Goal: Task Accomplishment & Management: Manage account settings

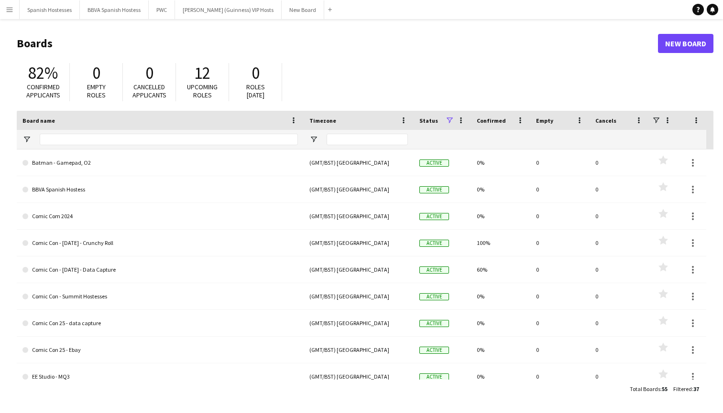
click at [9, 11] on app-icon "Menu" at bounding box center [10, 10] width 8 height 8
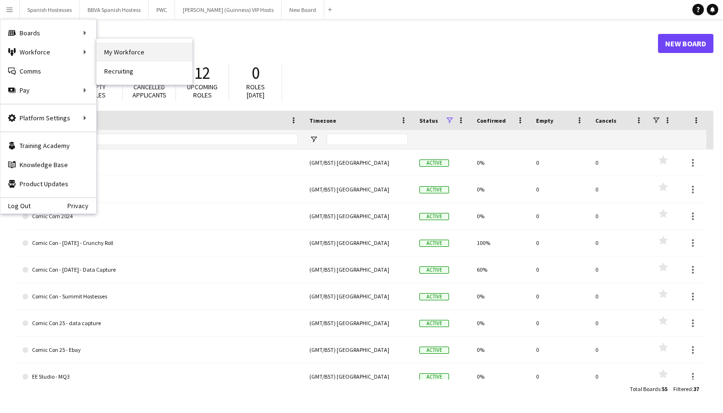
click at [110, 57] on link "My Workforce" at bounding box center [145, 52] width 96 height 19
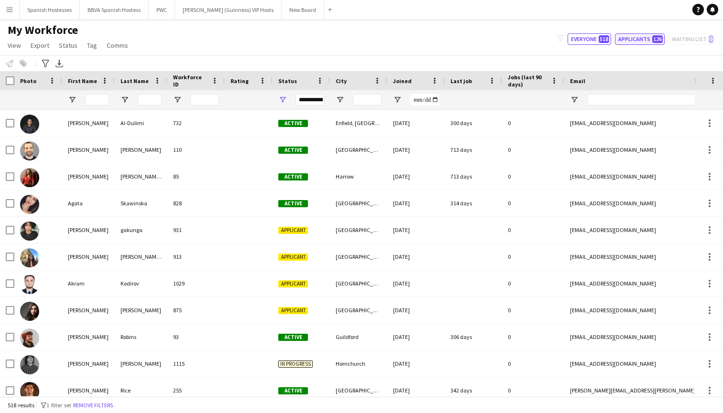
click at [631, 36] on button "Applicants 126" at bounding box center [640, 38] width 50 height 11
type input "**********"
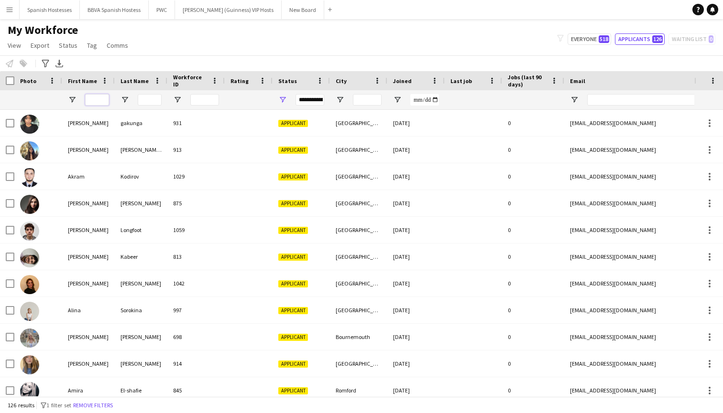
click at [100, 95] on input "First Name Filter Input" at bounding box center [97, 99] width 24 height 11
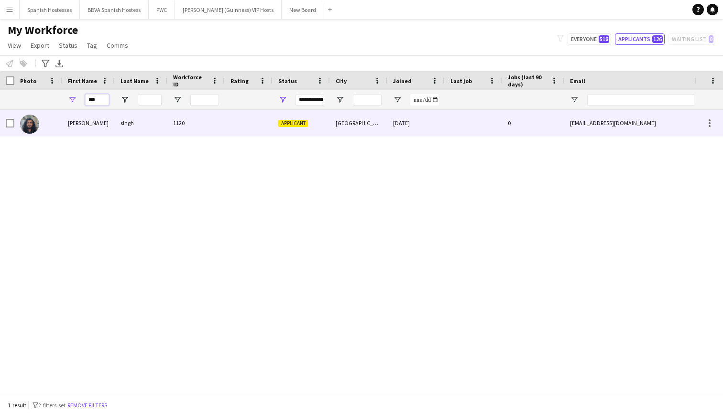
type input "***"
click at [133, 122] on div "singh" at bounding box center [141, 123] width 53 height 26
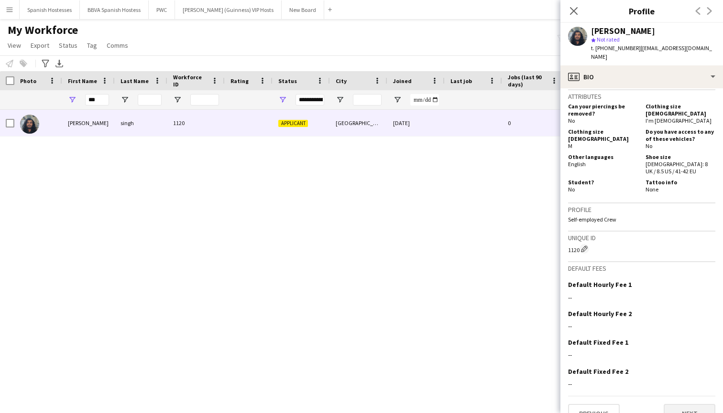
scroll to position [508, 0]
click at [691, 405] on button "Next" at bounding box center [689, 414] width 52 height 19
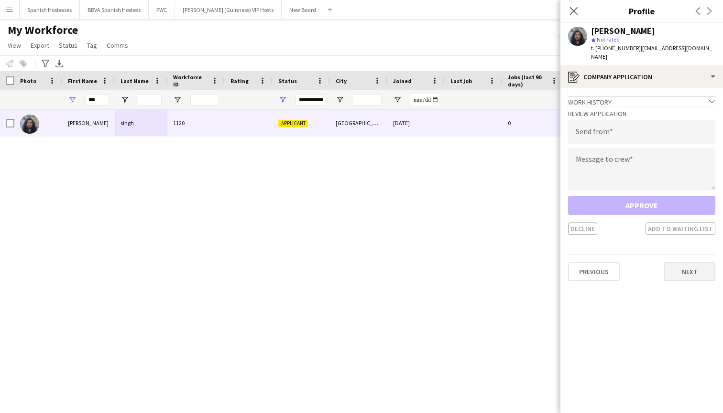
click at [675, 264] on button "Next" at bounding box center [689, 271] width 52 height 19
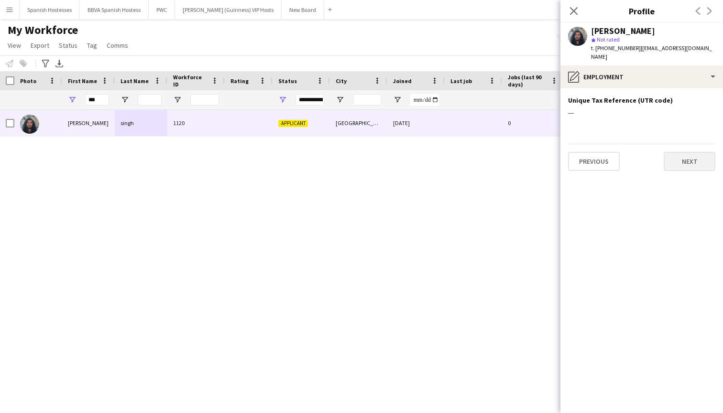
click at [672, 152] on button "Next" at bounding box center [689, 161] width 52 height 19
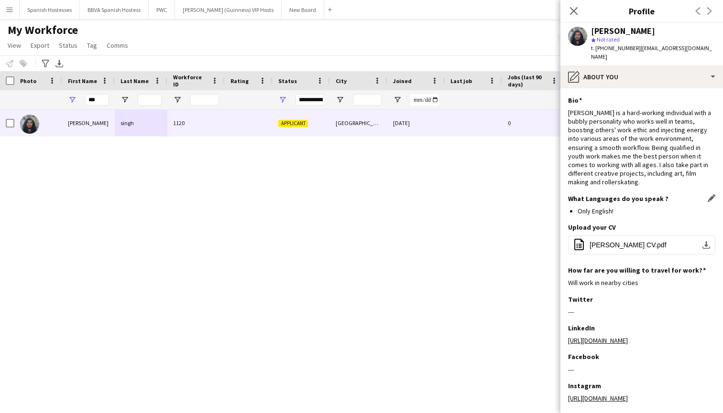
scroll to position [25, 0]
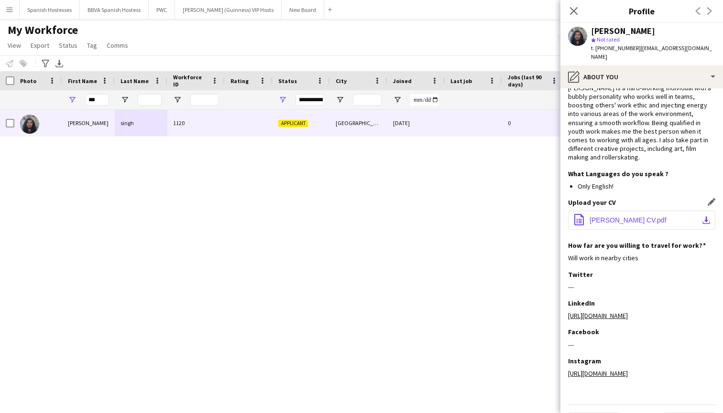
click at [648, 216] on span "[PERSON_NAME] CV.pdf" at bounding box center [627, 220] width 77 height 8
